Goal: Register for event/course

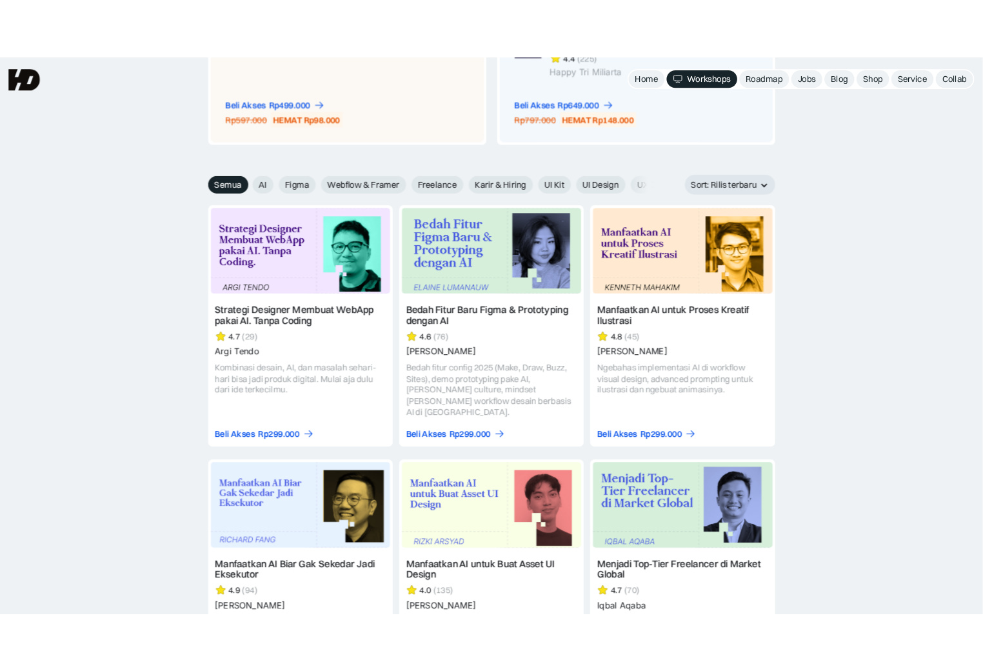
scroll to position [1359, 0]
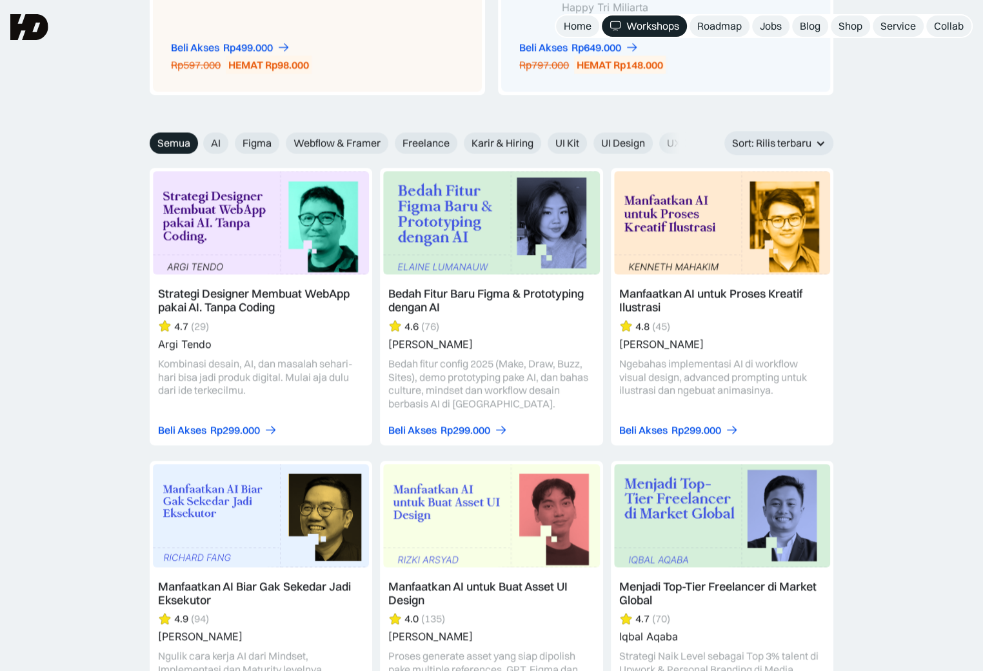
scroll to position [1359, 0]
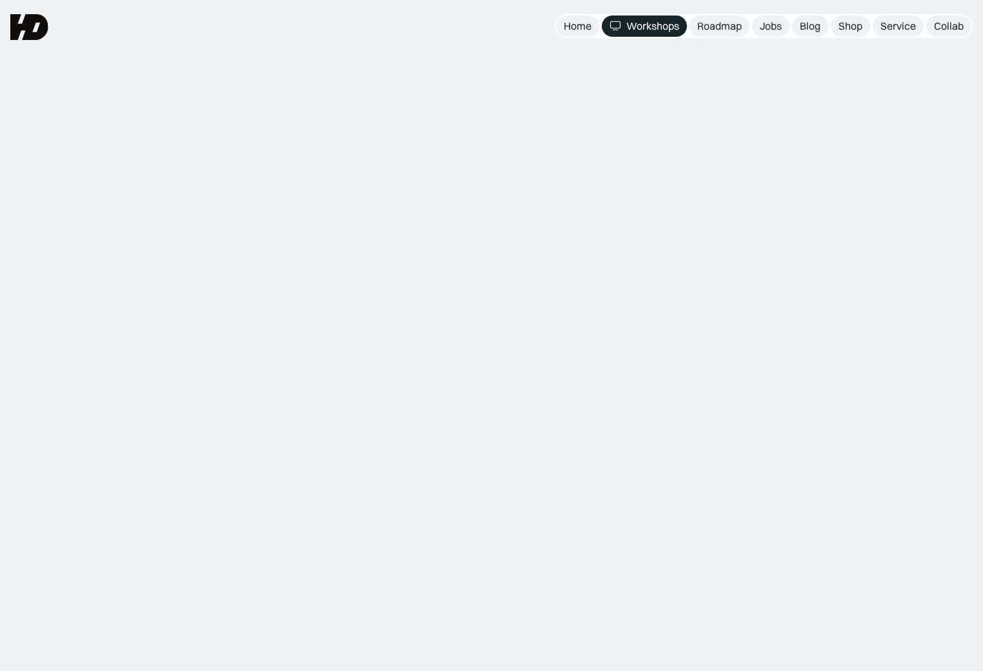
scroll to position [1385, 0]
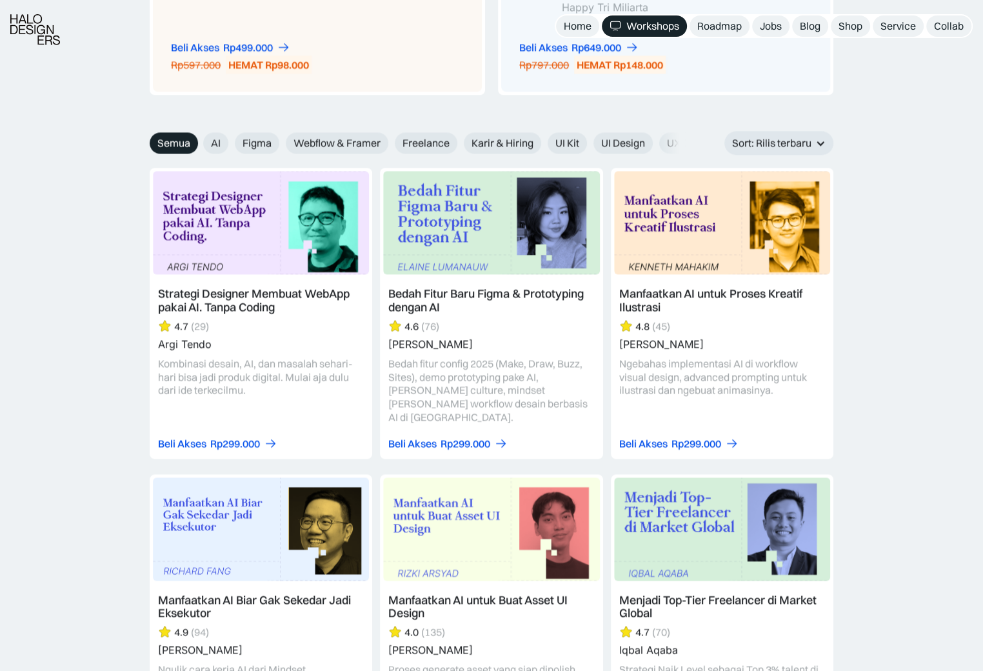
click at [486, 287] on link at bounding box center [491, 313] width 222 height 290
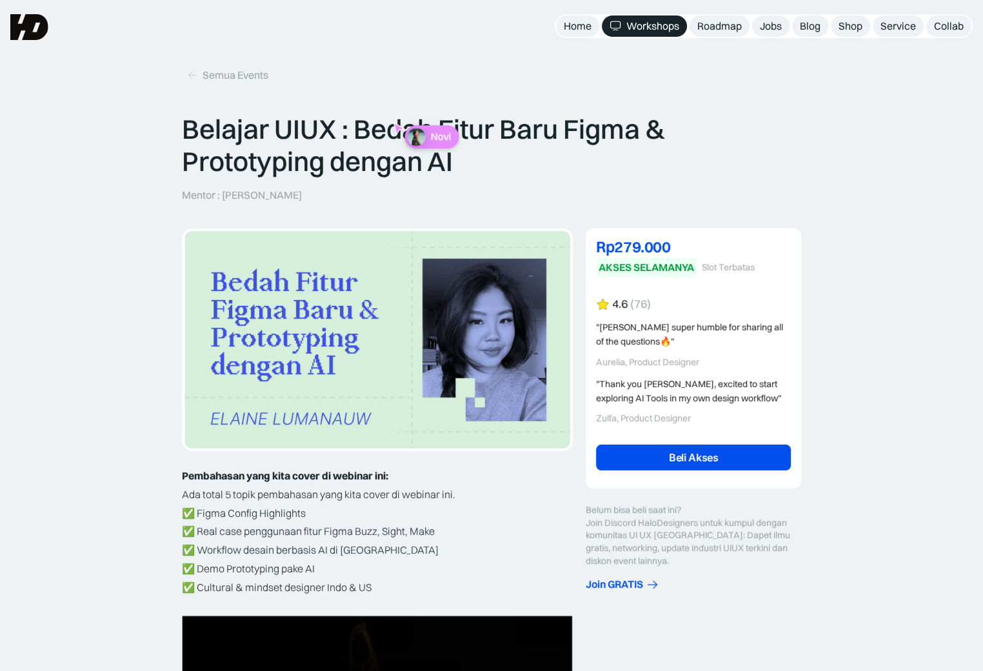
click at [649, 31] on div "Workshops" at bounding box center [652, 26] width 53 height 14
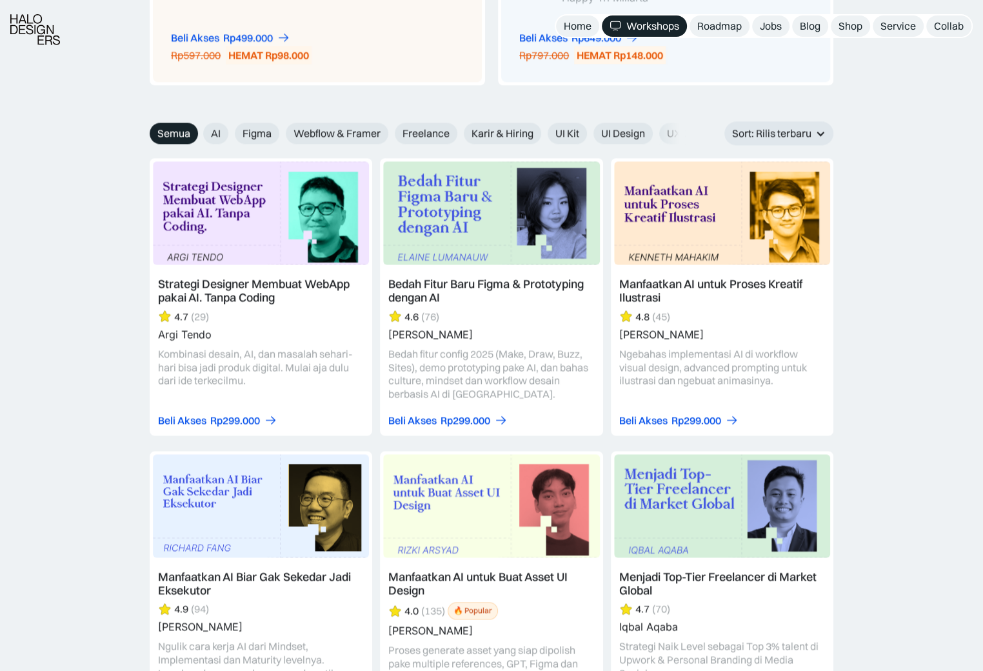
scroll to position [1357, 0]
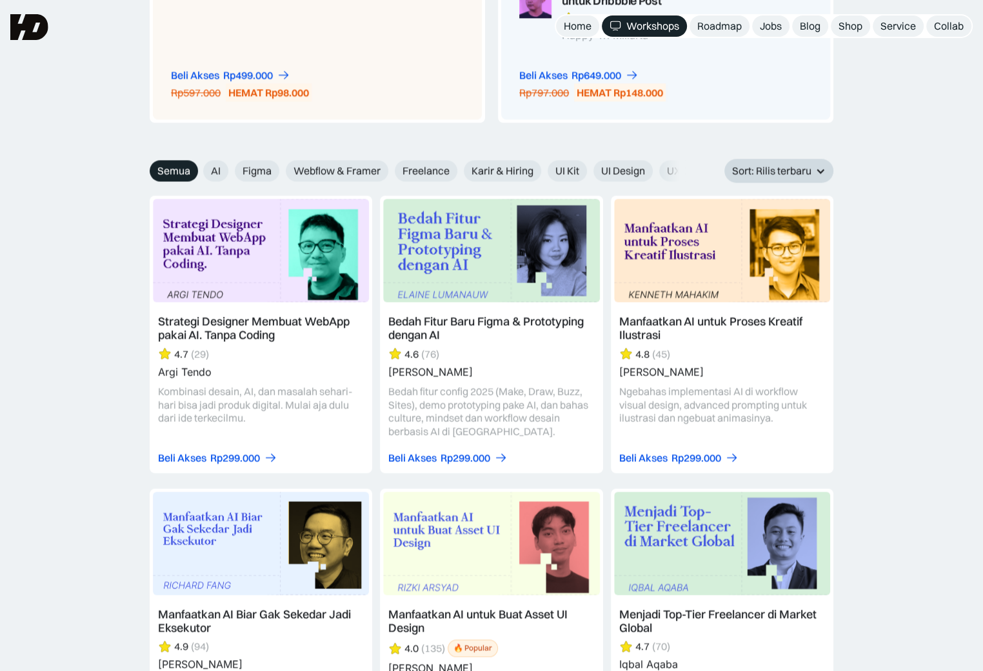
click at [814, 159] on div "Sort: Rilis terbaru" at bounding box center [778, 171] width 109 height 24
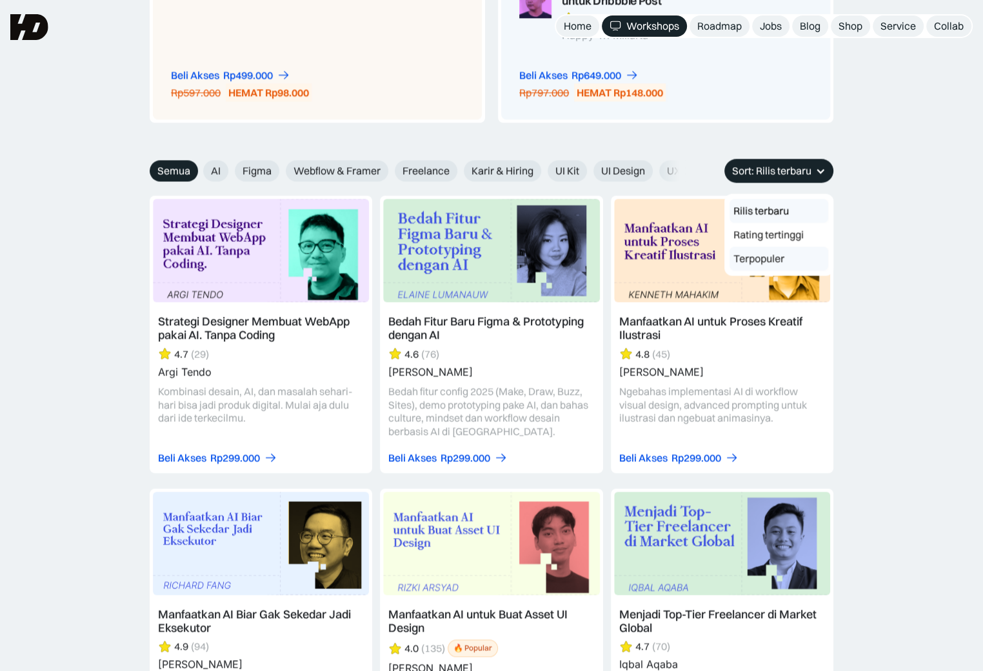
click at [766, 248] on link "Terpopuler" at bounding box center [778, 258] width 99 height 24
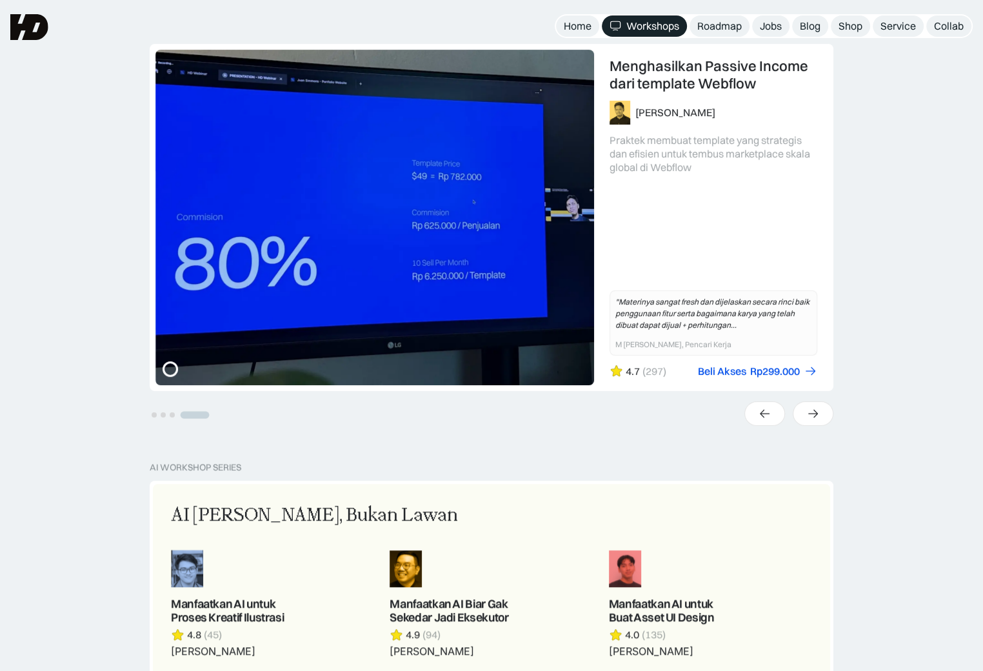
scroll to position [0, 0]
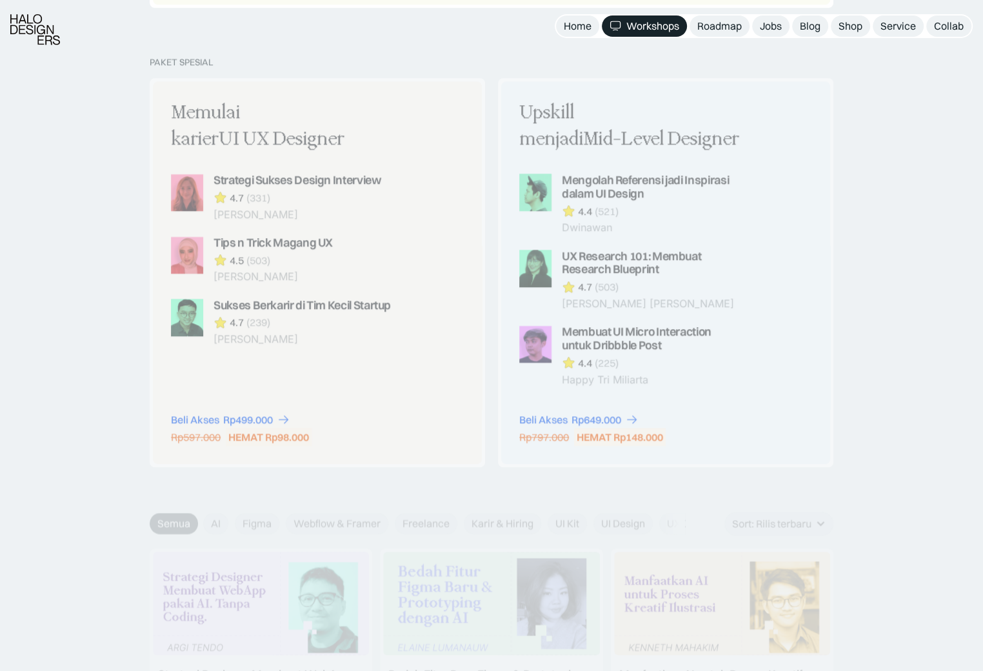
scroll to position [1087, 0]
